Goal: Task Accomplishment & Management: Complete application form

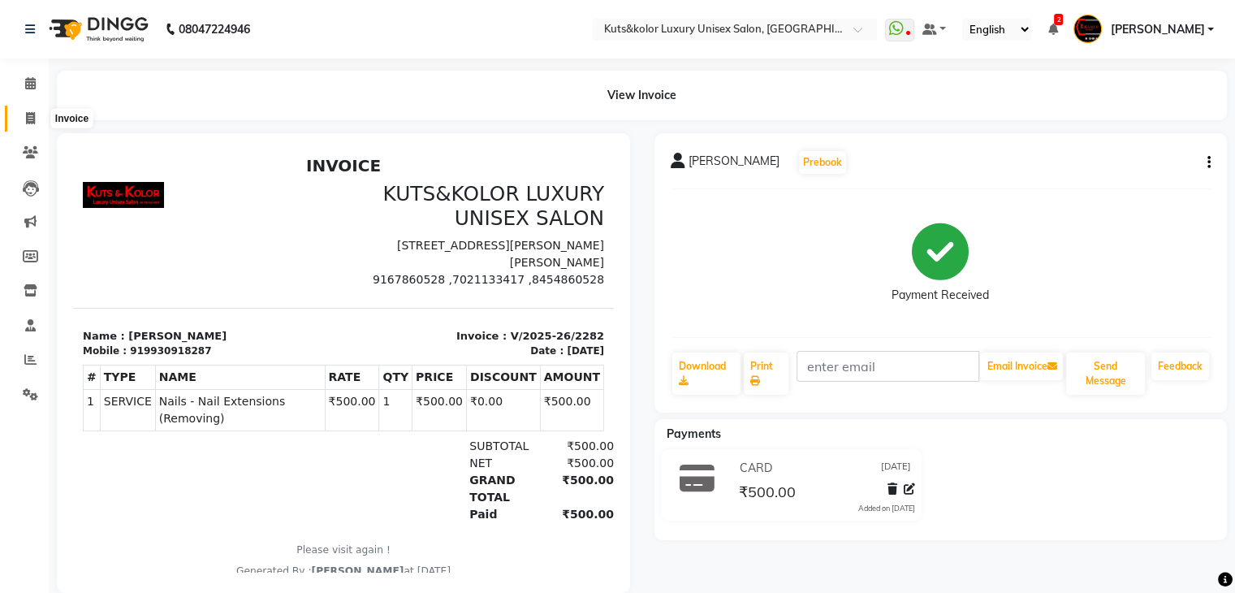
click at [43, 115] on span at bounding box center [30, 119] width 28 height 19
select select "4172"
select select "service"
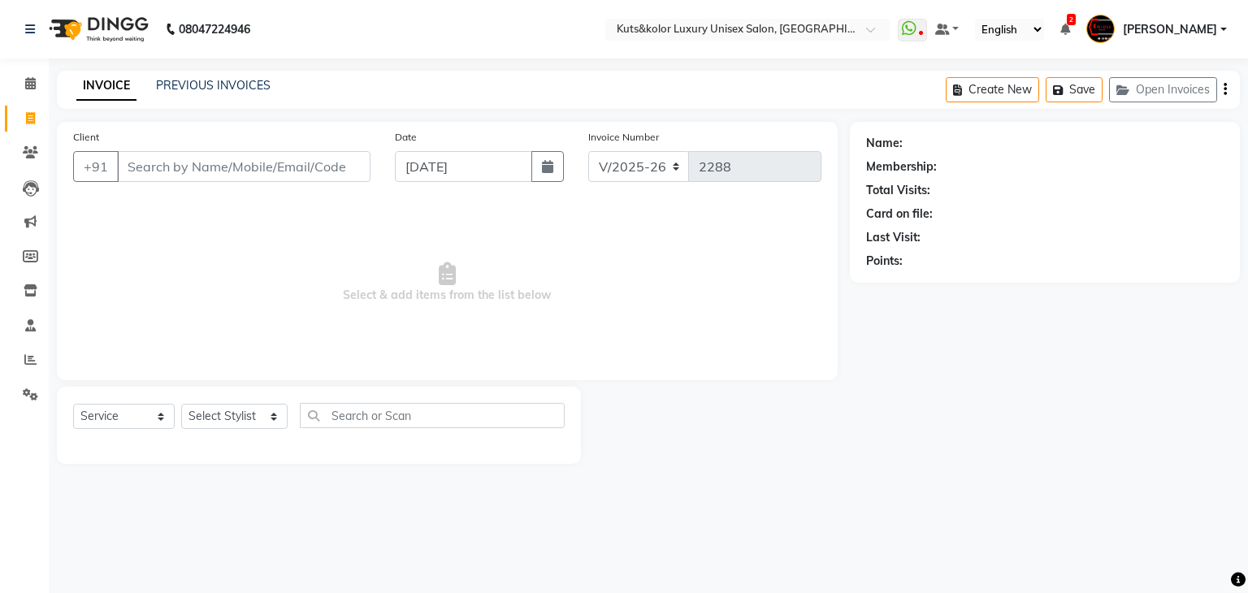
click at [243, 166] on input "Client" at bounding box center [243, 166] width 253 height 31
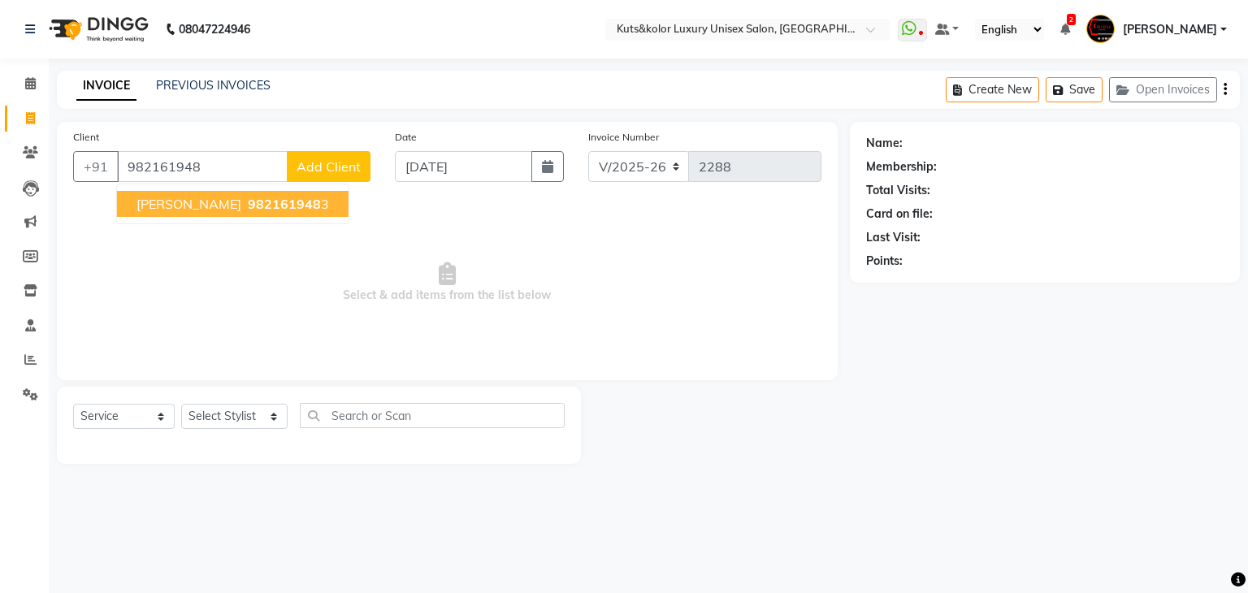
click at [240, 215] on button "[PERSON_NAME] 982161948 3" at bounding box center [232, 204] width 231 height 26
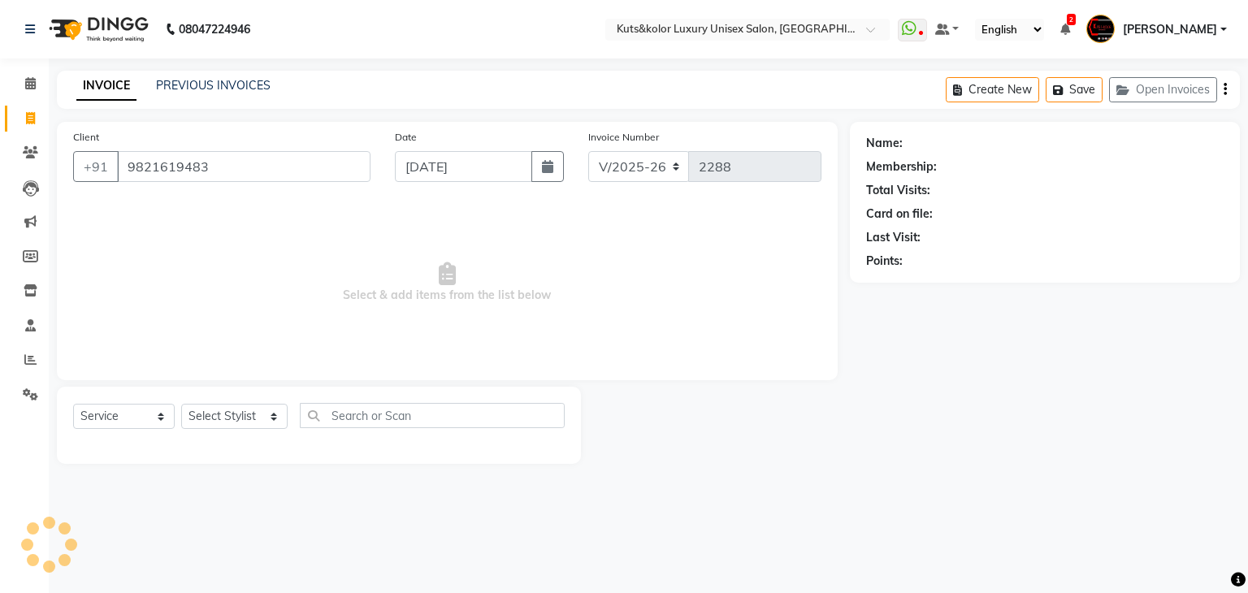
type input "9821619483"
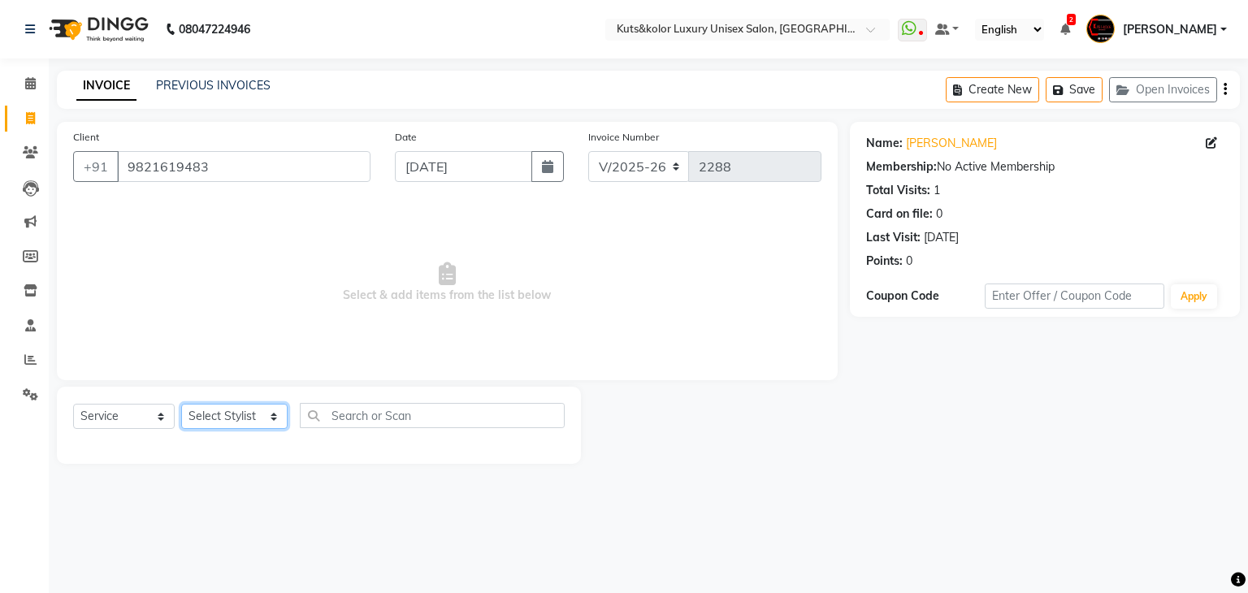
click at [231, 421] on select "Select Stylist [PERSON_NAME] [PERSON_NAME] [PERSON_NAME] [PERSON_NAME] [PERSON_…" at bounding box center [234, 416] width 106 height 25
select select "67534"
click at [181, 405] on select "Select Stylist [PERSON_NAME] [PERSON_NAME] [PERSON_NAME] [PERSON_NAME] [PERSON_…" at bounding box center [234, 416] width 106 height 25
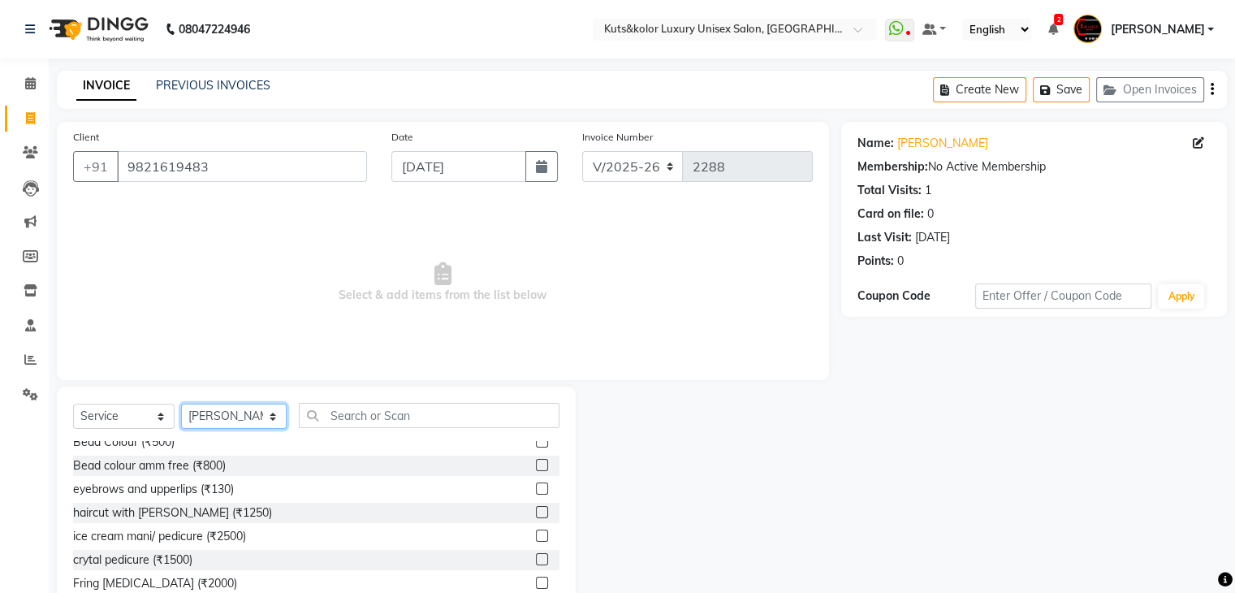
scroll to position [461, 0]
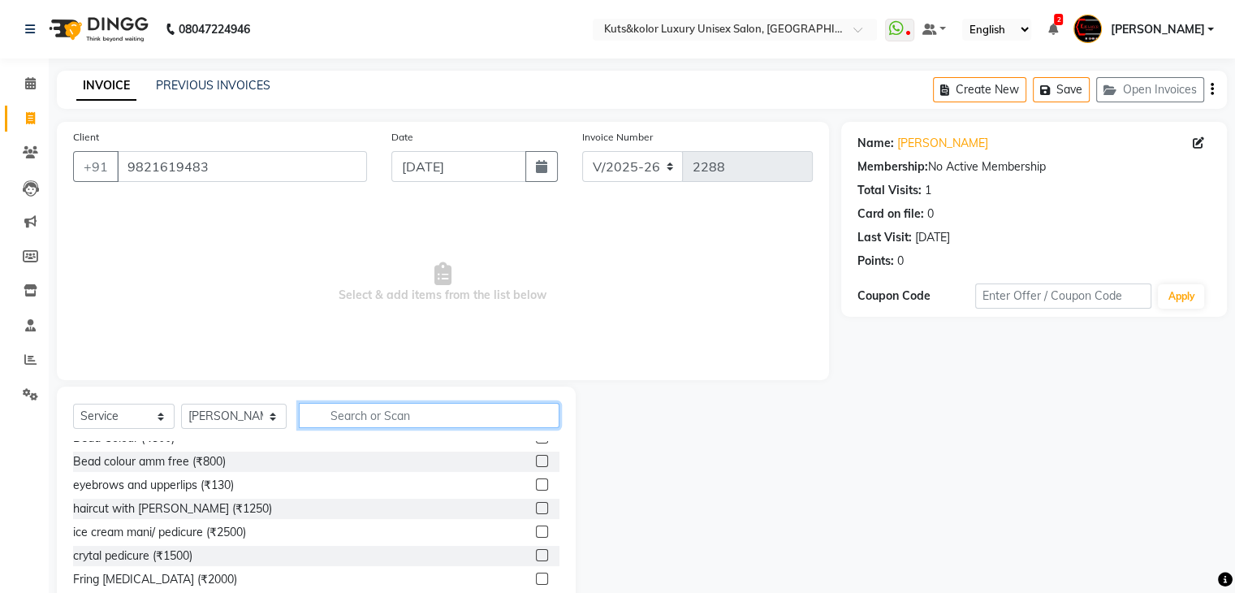
click at [360, 417] on input "text" at bounding box center [429, 415] width 261 height 25
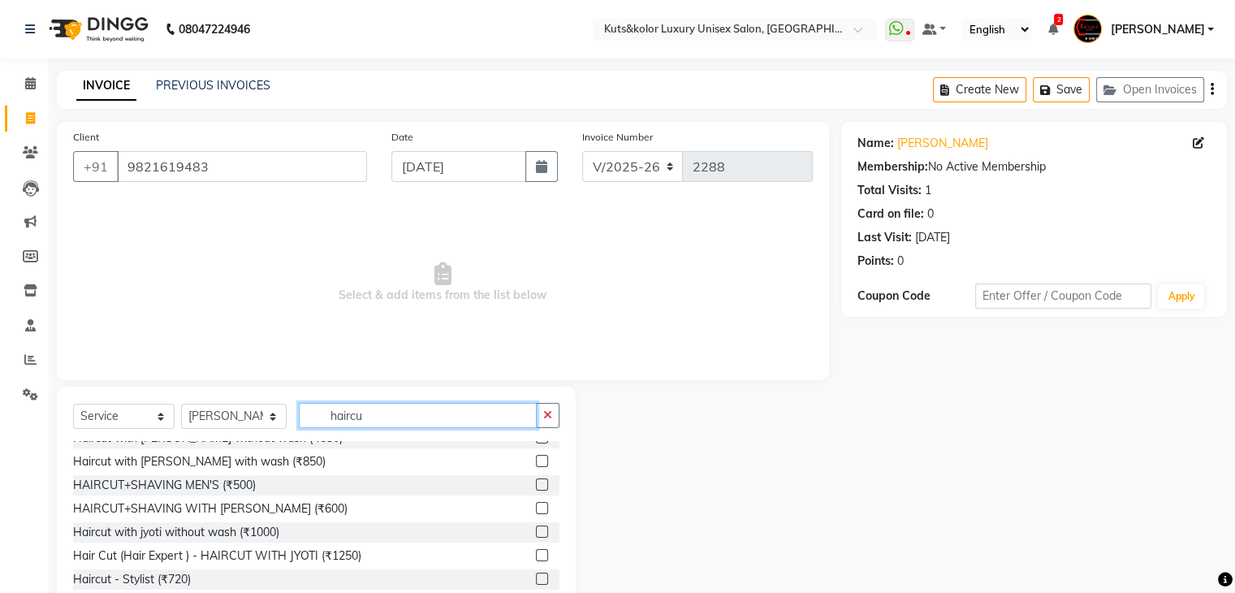
scroll to position [0, 0]
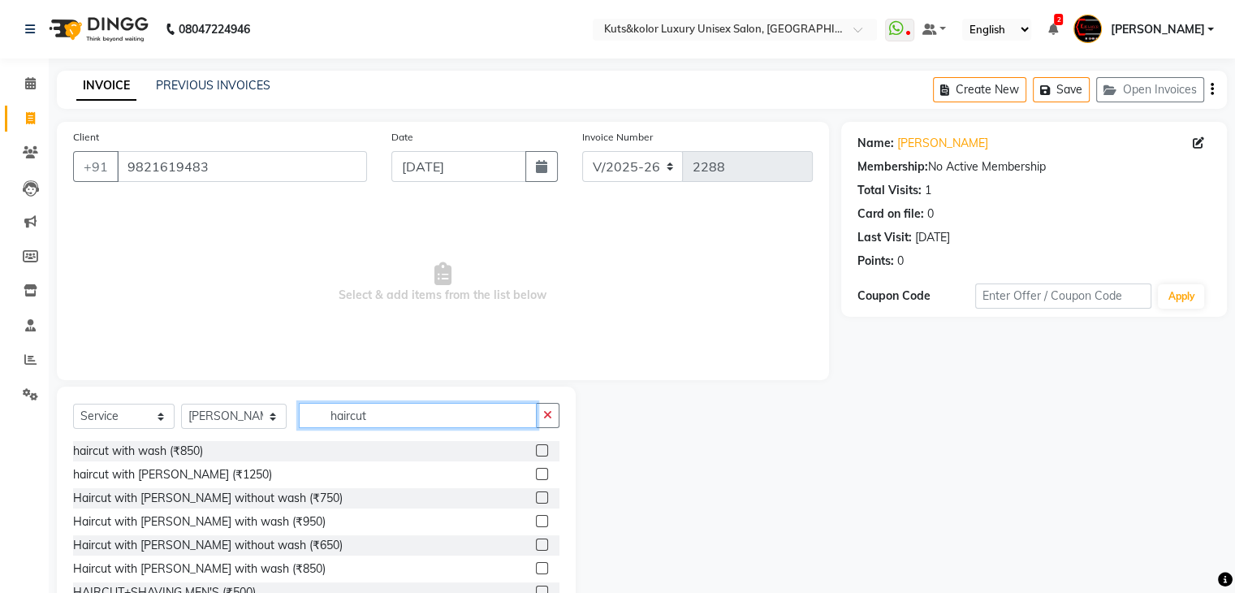
type input "haircut"
click at [536, 449] on label at bounding box center [542, 450] width 12 height 12
click at [536, 449] on input "checkbox" at bounding box center [541, 451] width 11 height 11
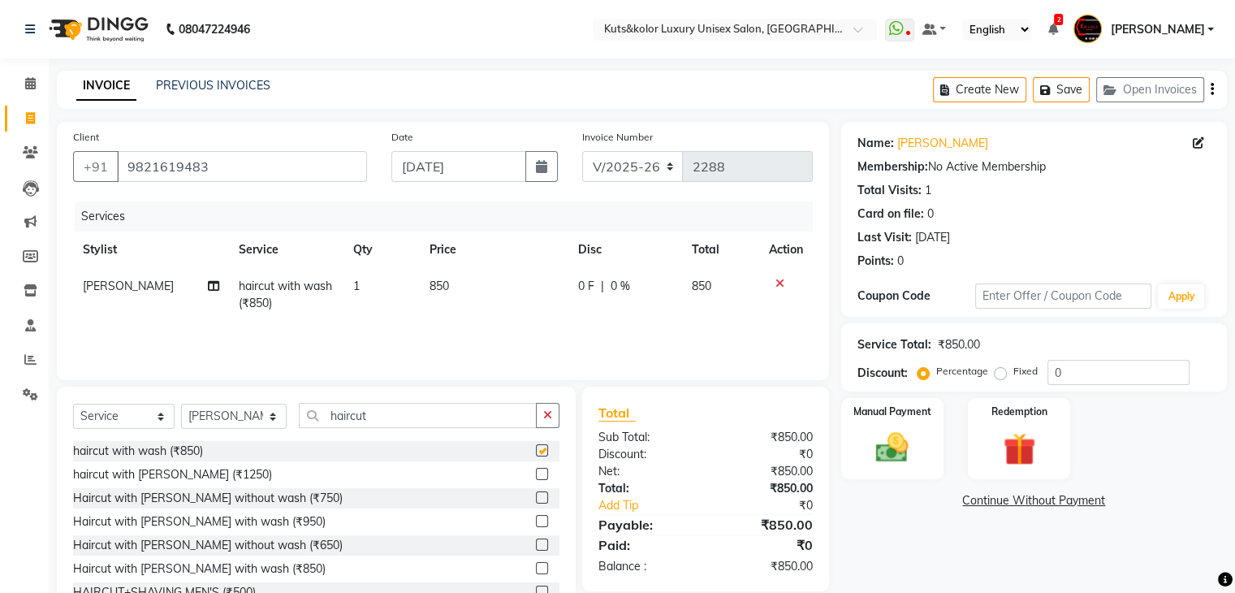
checkbox input "false"
click at [439, 288] on span "850" at bounding box center [439, 286] width 19 height 15
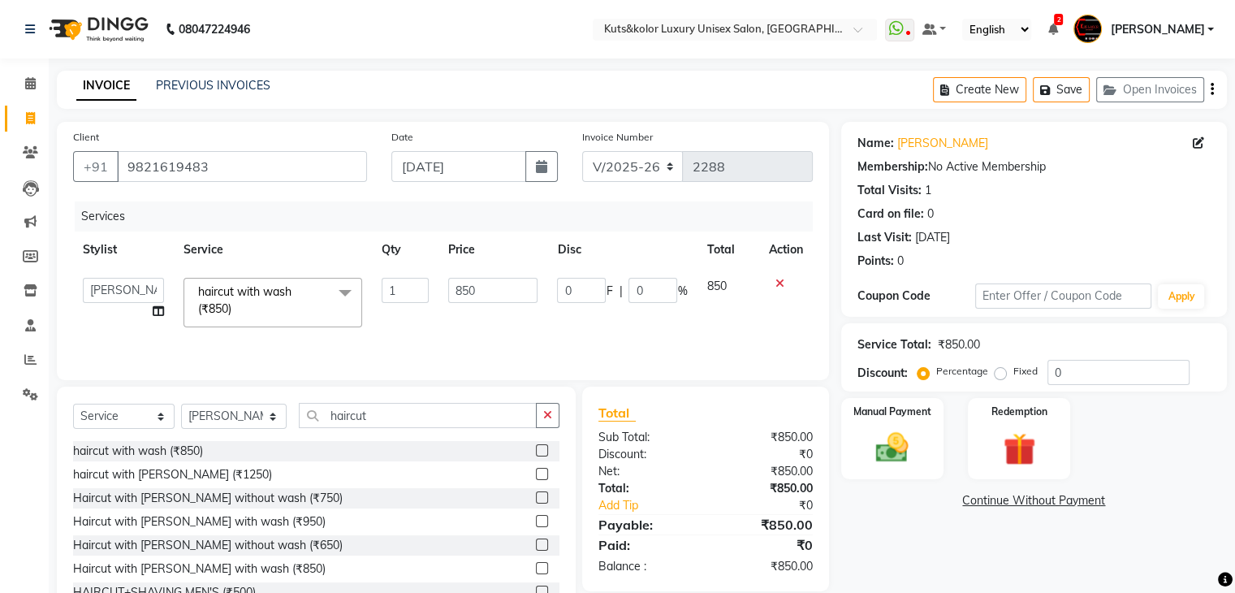
click at [439, 288] on td "850" at bounding box center [493, 302] width 109 height 69
click at [463, 300] on input "850" at bounding box center [492, 290] width 89 height 25
type input "1000"
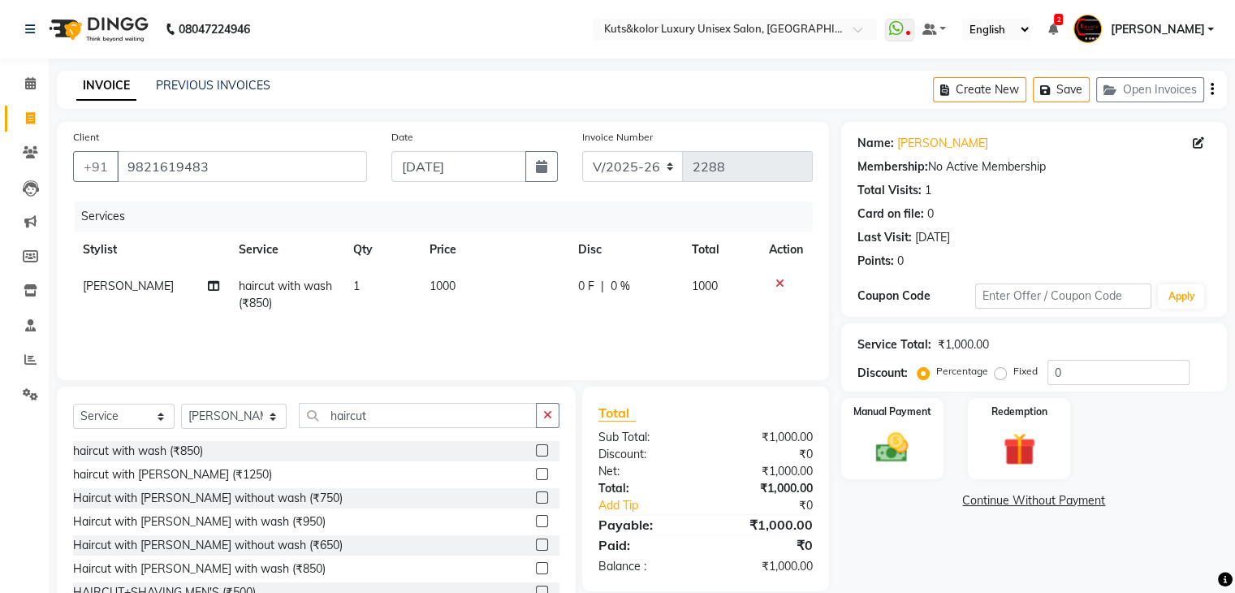
click at [556, 330] on div "Services Stylist Service Qty Price Disc Total Action [PERSON_NAME] haircut with…" at bounding box center [443, 282] width 740 height 162
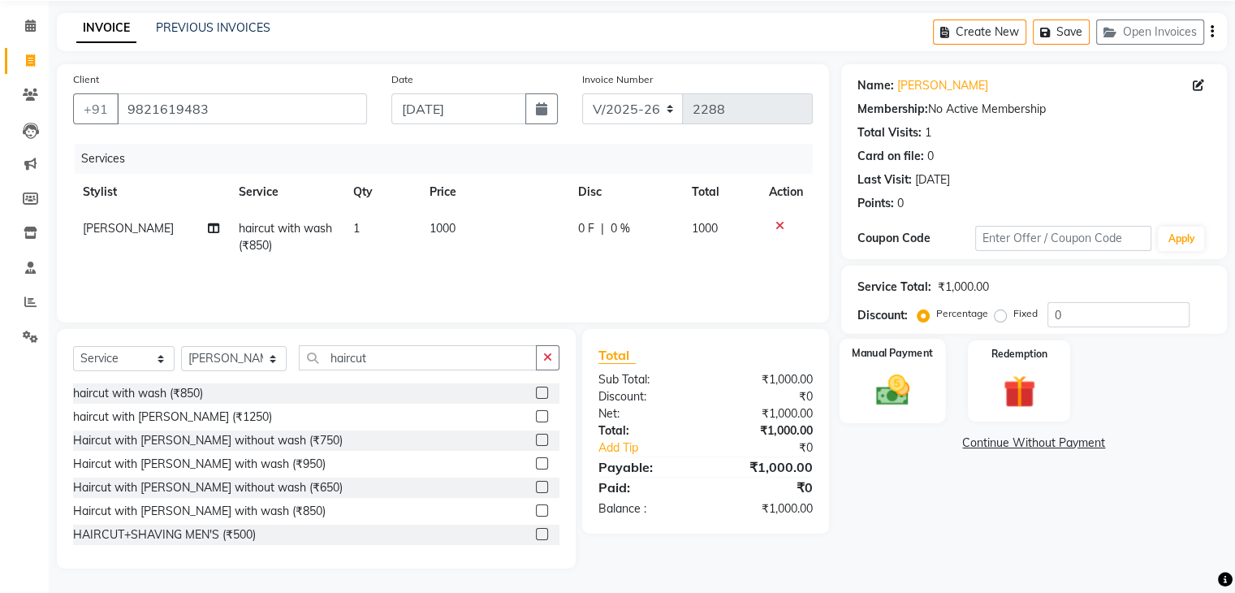
click at [883, 396] on img at bounding box center [892, 390] width 54 height 39
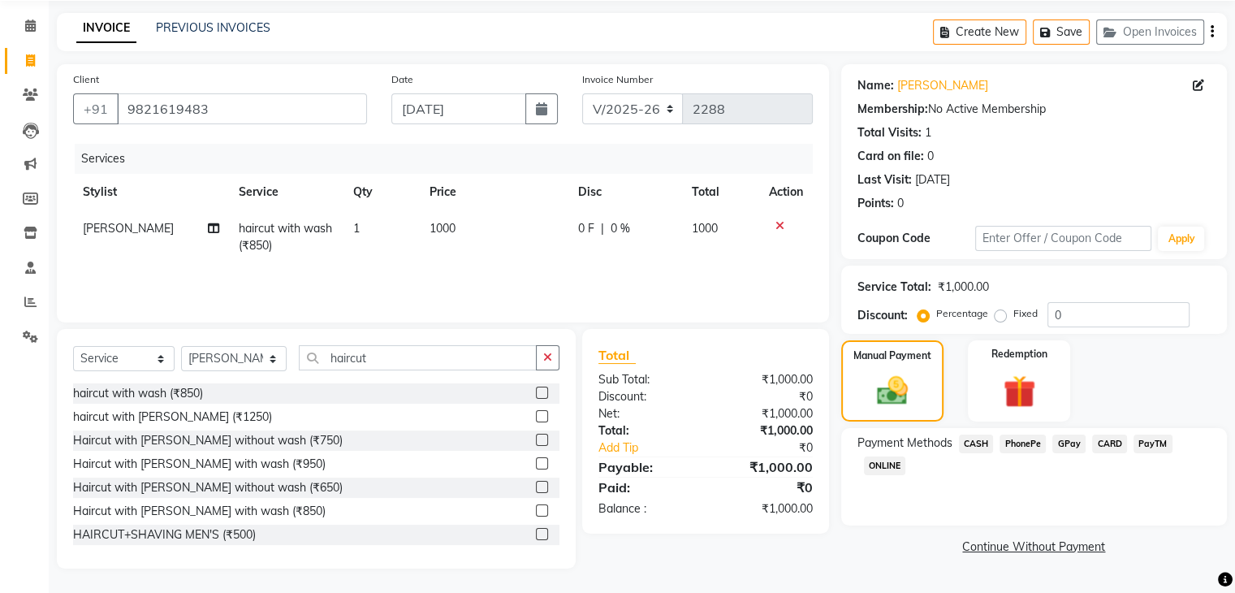
click at [974, 437] on span "CASH" at bounding box center [976, 444] width 35 height 19
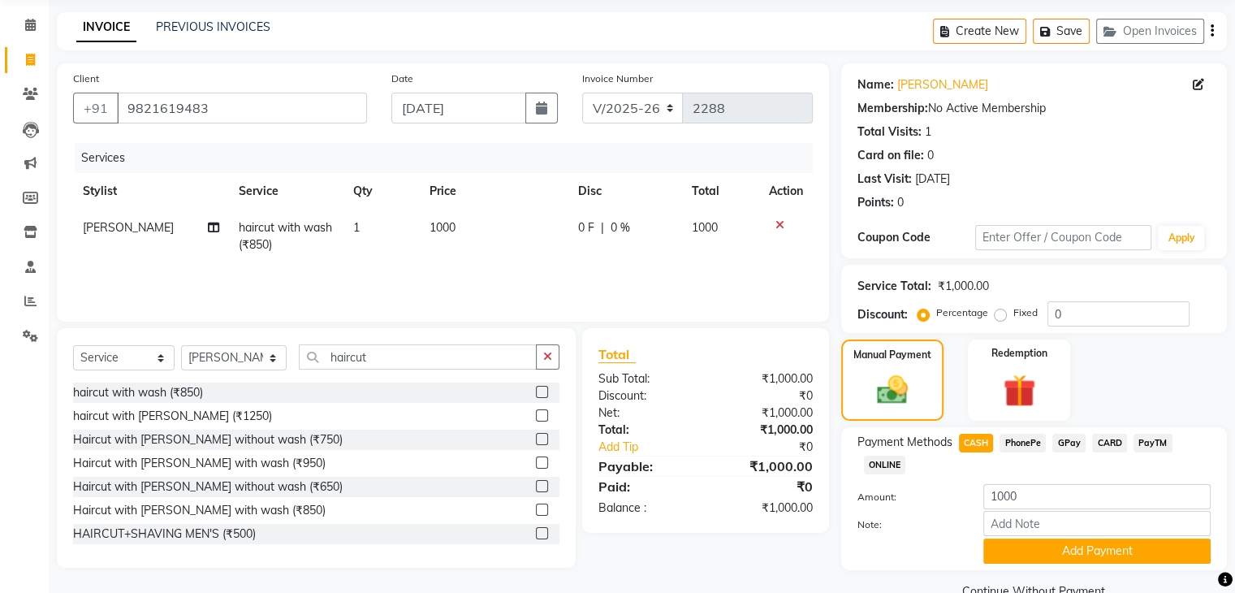
scroll to position [95, 0]
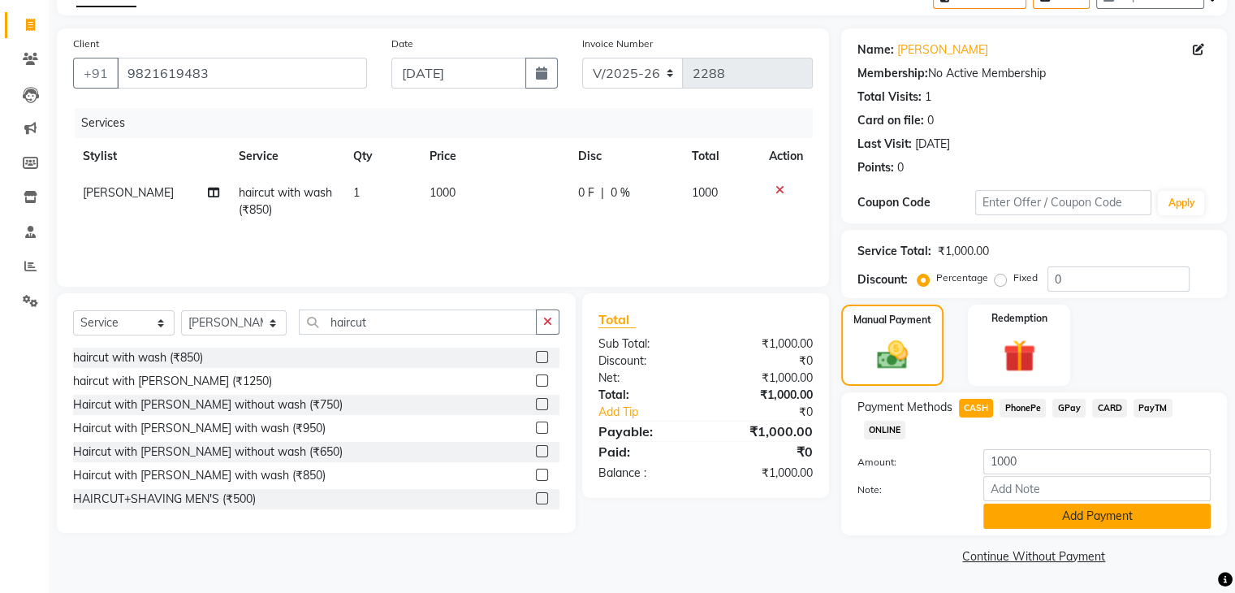
click at [1097, 511] on button "Add Payment" at bounding box center [1097, 516] width 227 height 25
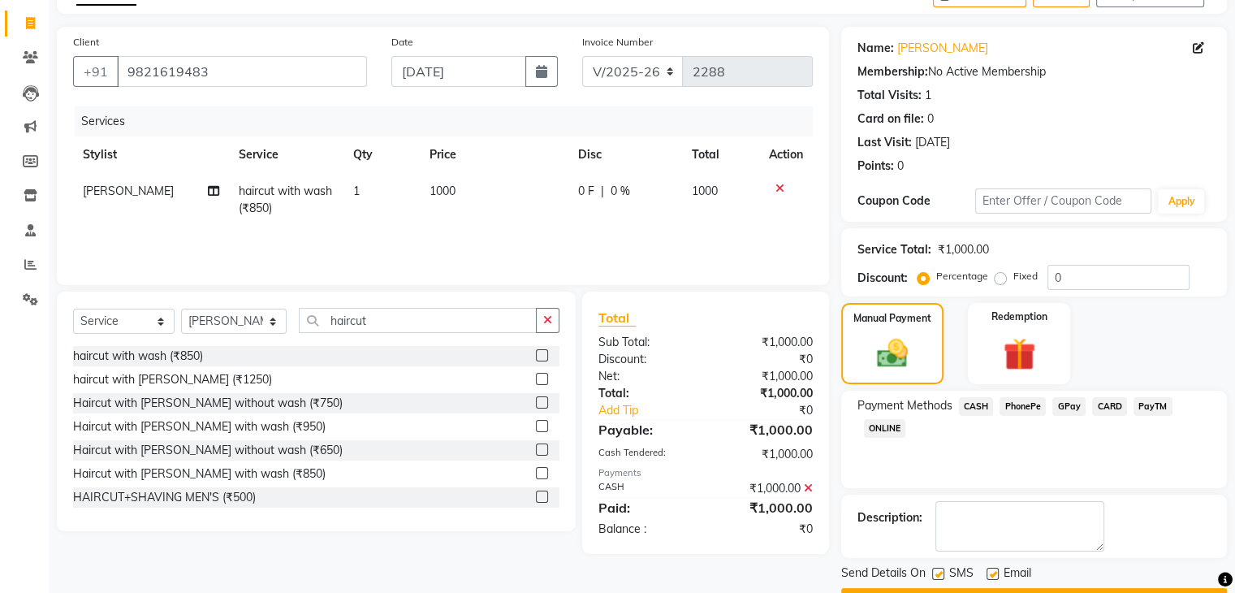
scroll to position [139, 0]
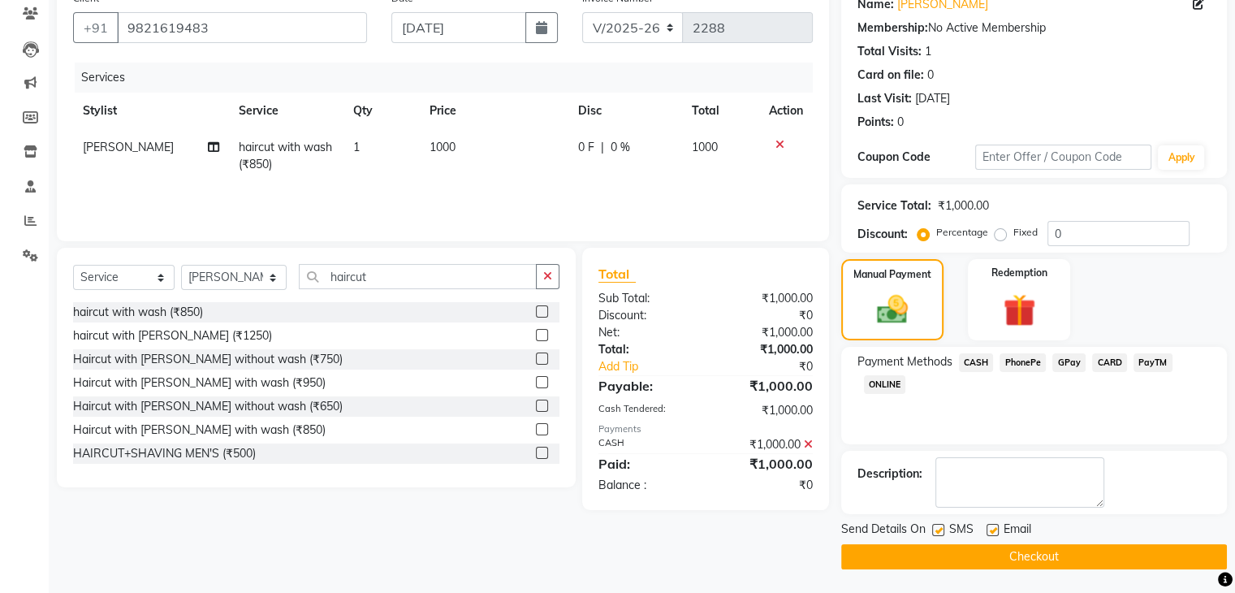
click at [994, 525] on label at bounding box center [993, 530] width 12 height 12
click at [994, 526] on input "checkbox" at bounding box center [992, 531] width 11 height 11
checkbox input "false"
click at [1027, 552] on button "Checkout" at bounding box center [1034, 556] width 386 height 25
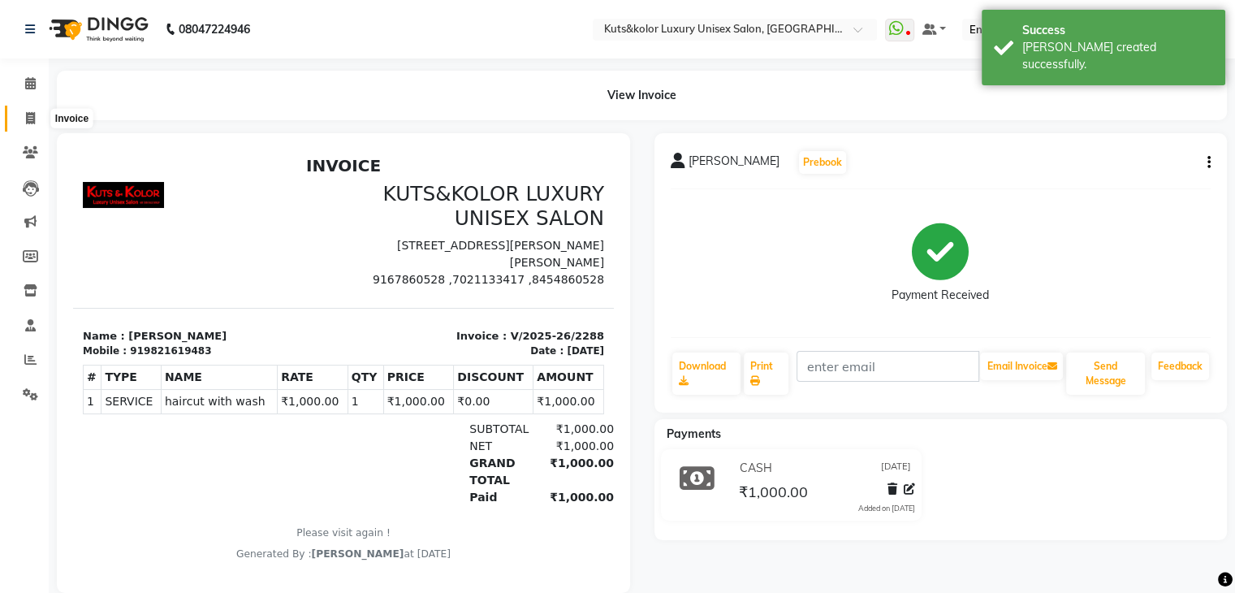
click at [31, 119] on icon at bounding box center [30, 118] width 9 height 12
select select "service"
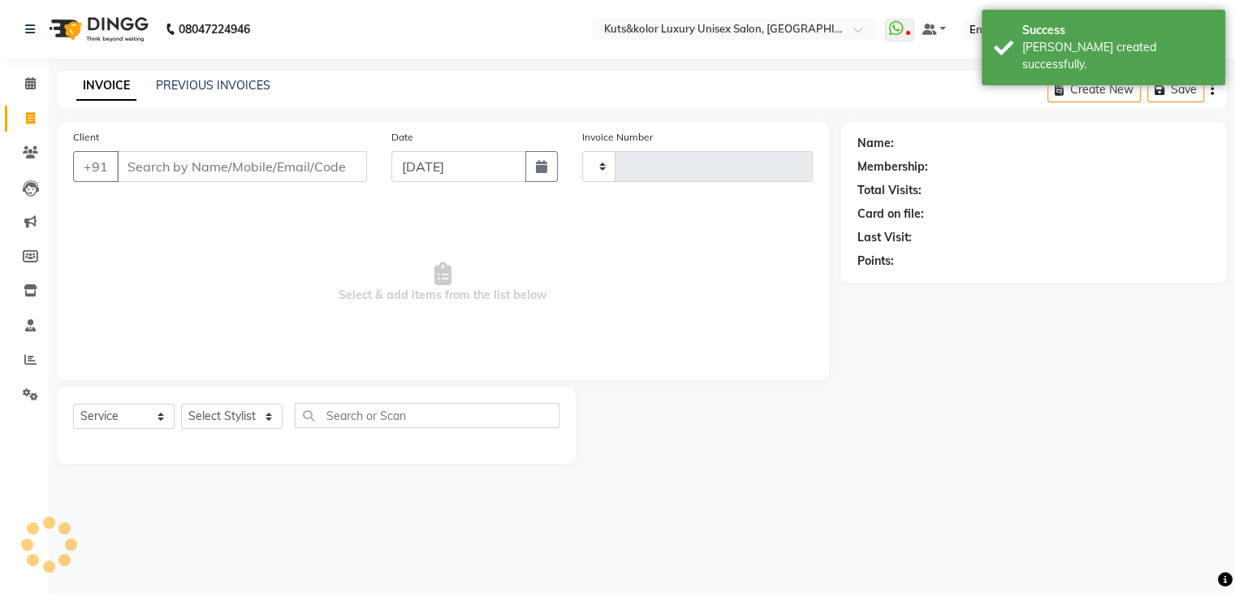
type input "2289"
select select "4172"
